Goal: Find specific page/section: Find specific page/section

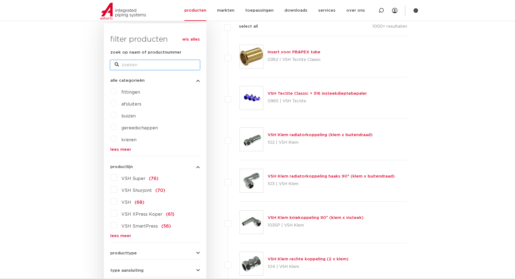
click at [141, 67] on input "zoek op naam of productnummer" at bounding box center [155, 65] width 90 height 10
type input "H307"
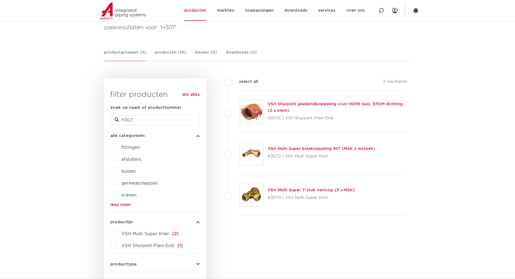
scroll to position [81, 0]
